Goal: Information Seeking & Learning: Check status

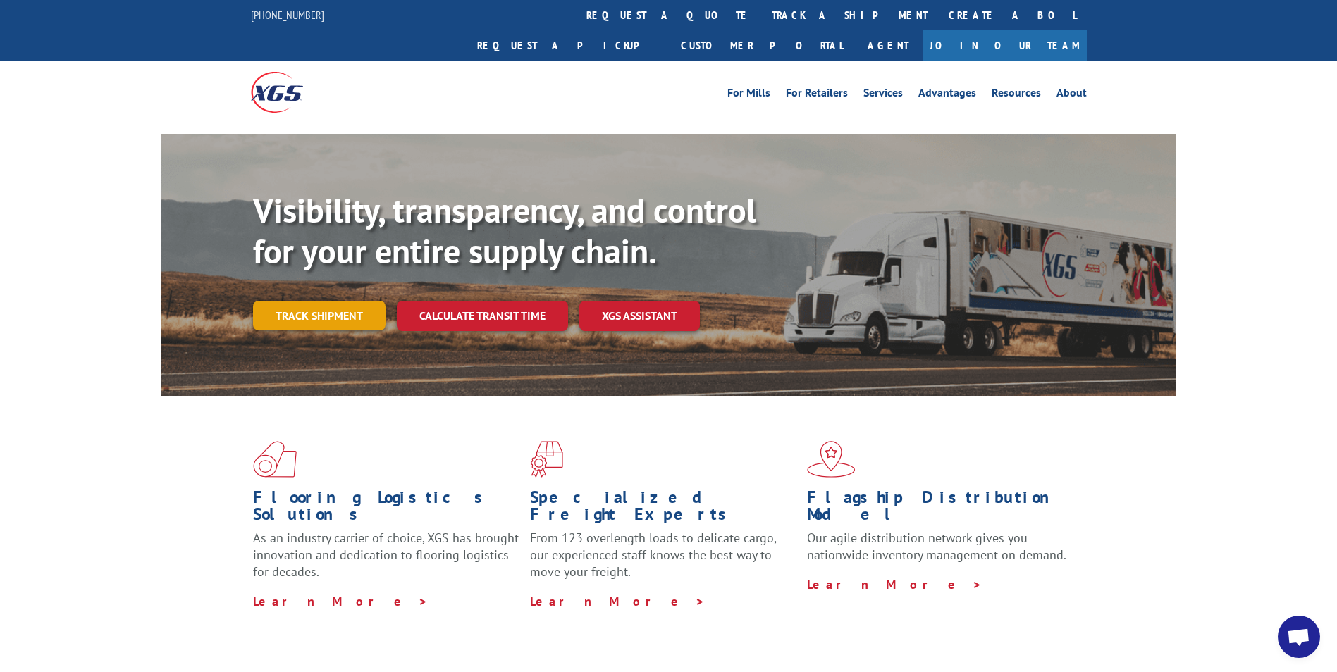
click at [278, 301] on link "Track shipment" at bounding box center [319, 316] width 133 height 30
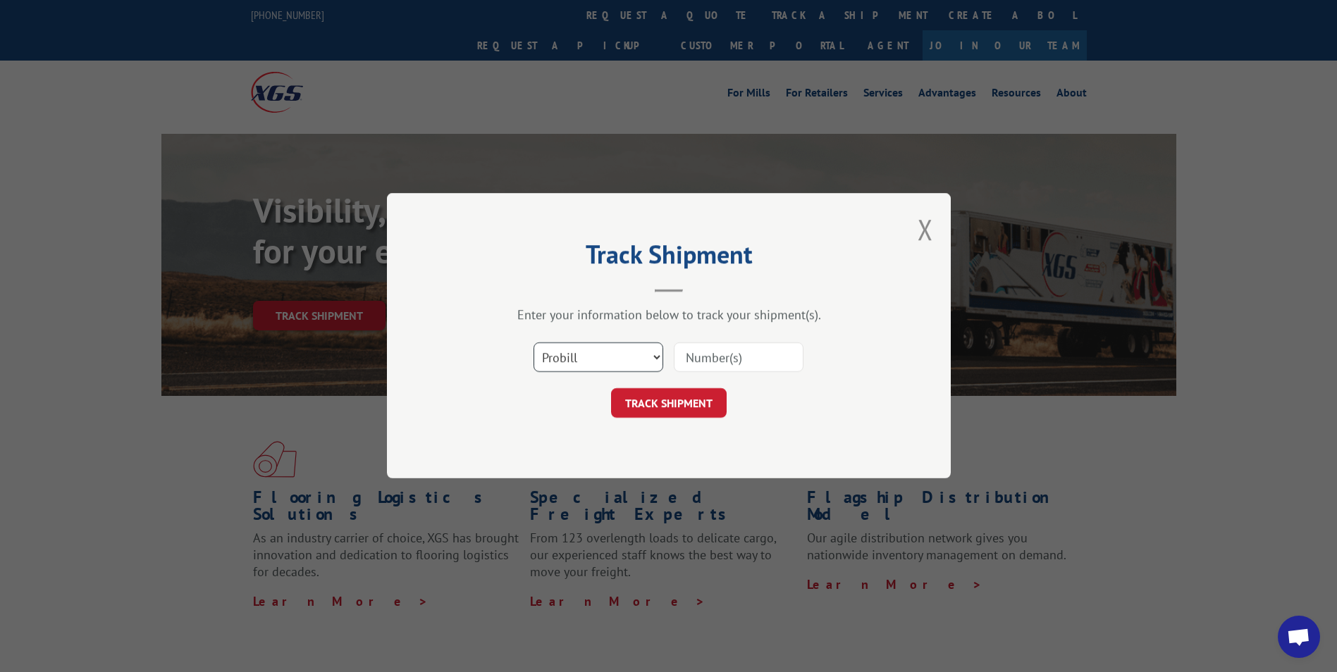
click at [651, 364] on select "Select category... Probill BOL PO" at bounding box center [599, 358] width 130 height 30
select select "bol"
click at [534, 343] on select "Select category... Probill BOL PO" at bounding box center [599, 358] width 130 height 30
click at [739, 360] on input at bounding box center [739, 358] width 130 height 30
paste input "3373498"
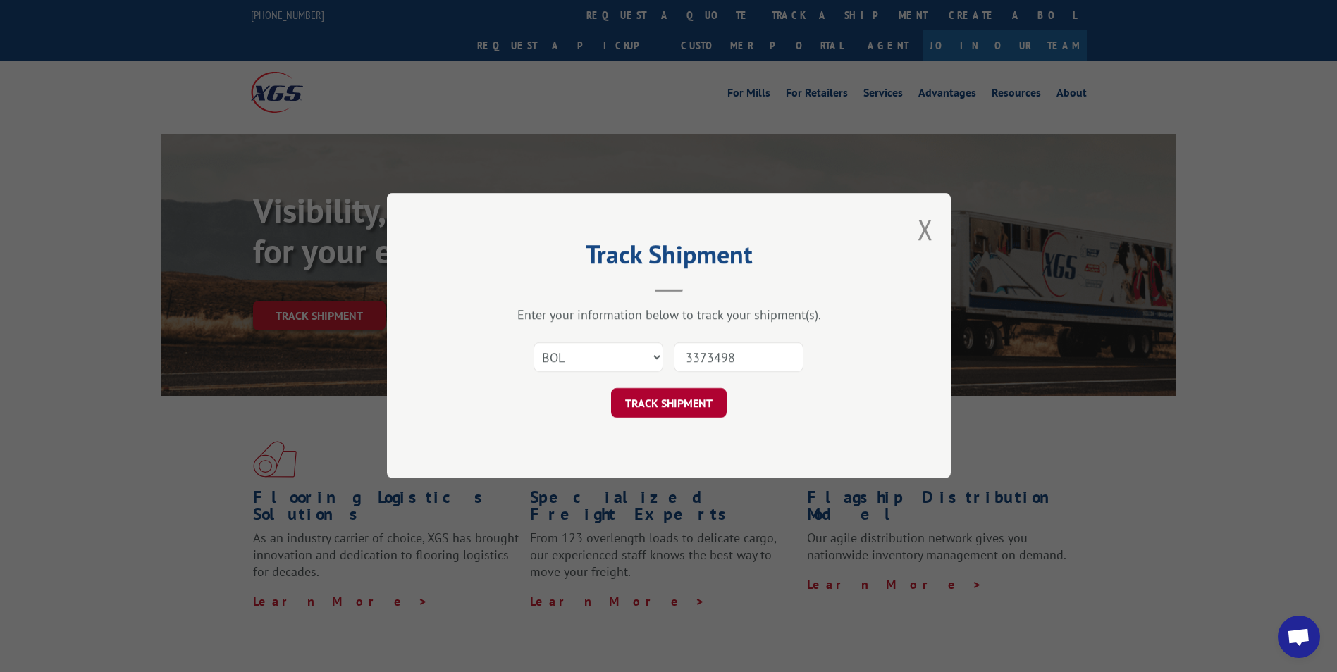
type input "3373498"
click at [709, 415] on button "TRACK SHIPMENT" at bounding box center [669, 404] width 116 height 30
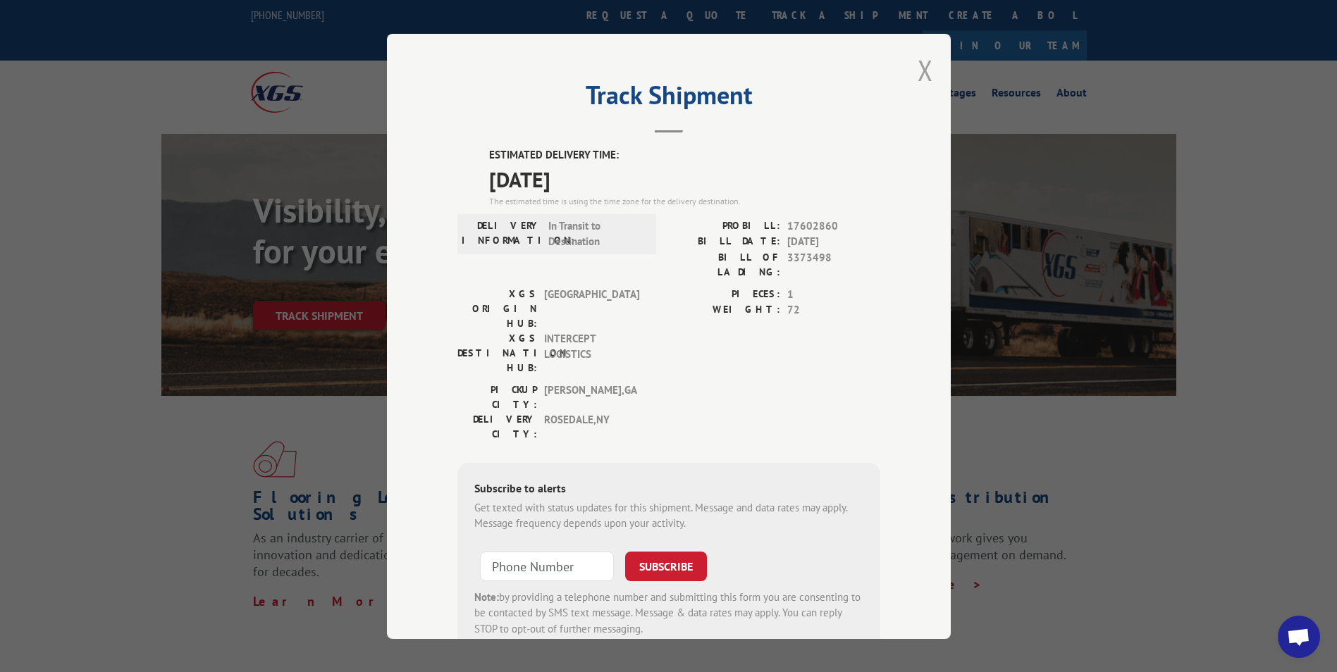
click at [918, 75] on button "Close modal" at bounding box center [926, 69] width 16 height 37
